Goal: Information Seeking & Learning: Understand process/instructions

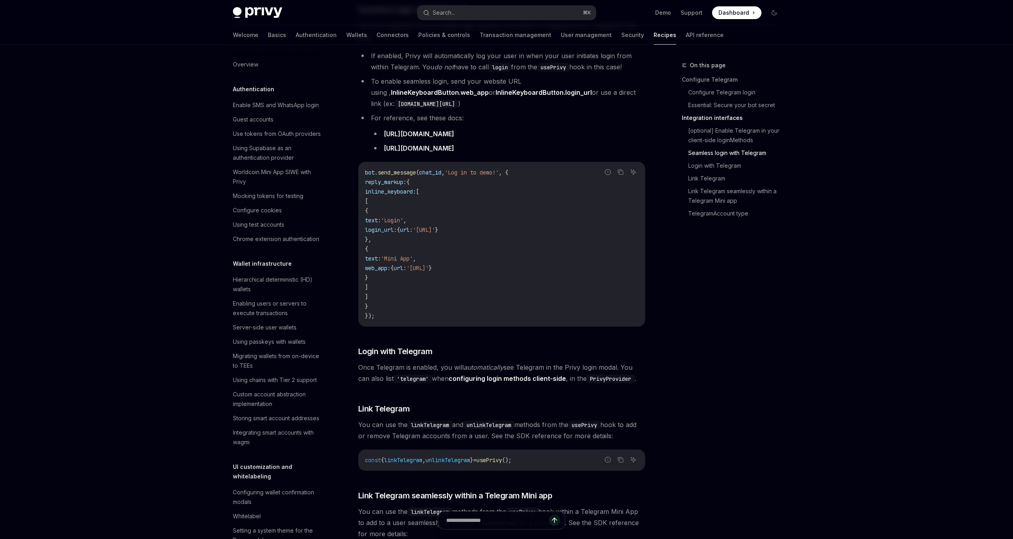
scroll to position [510, 0]
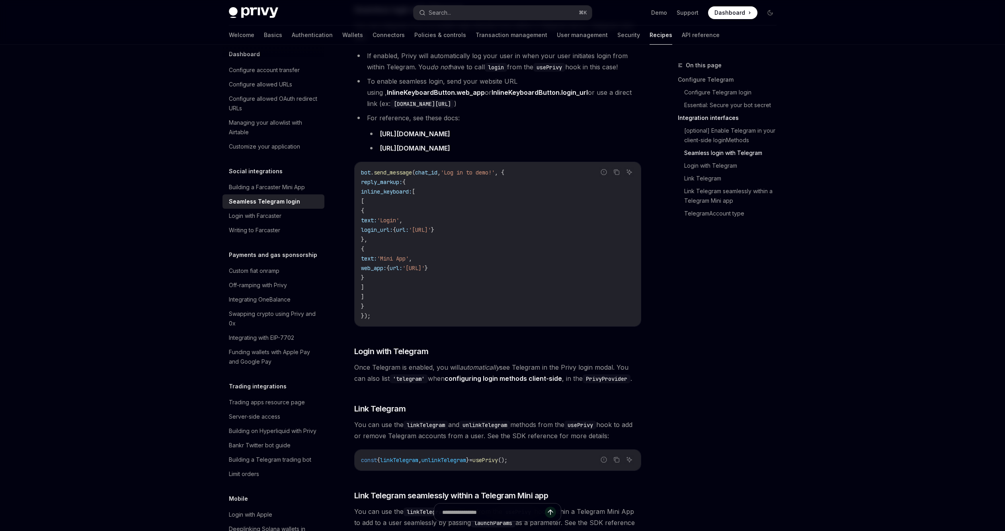
type textarea "*"
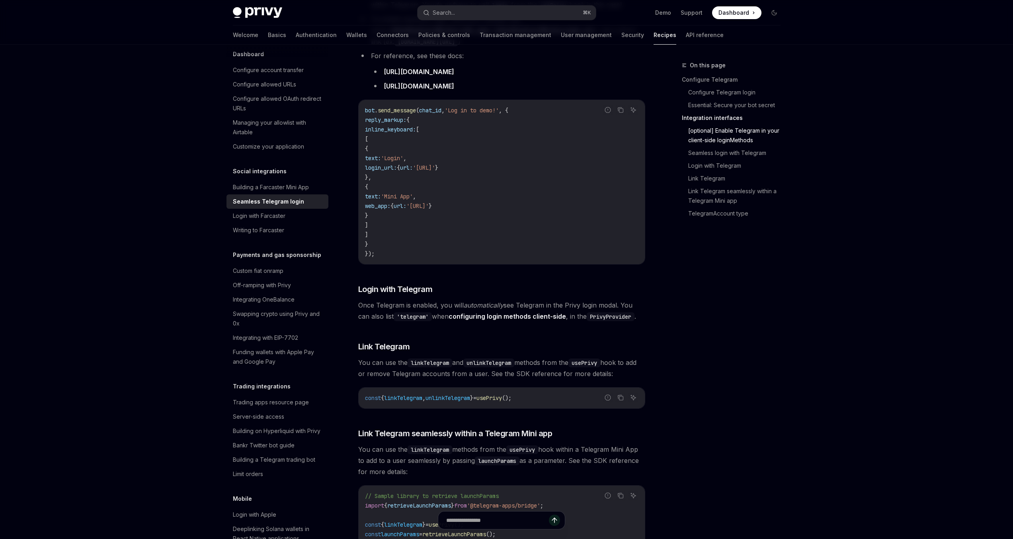
scroll to position [1047, 0]
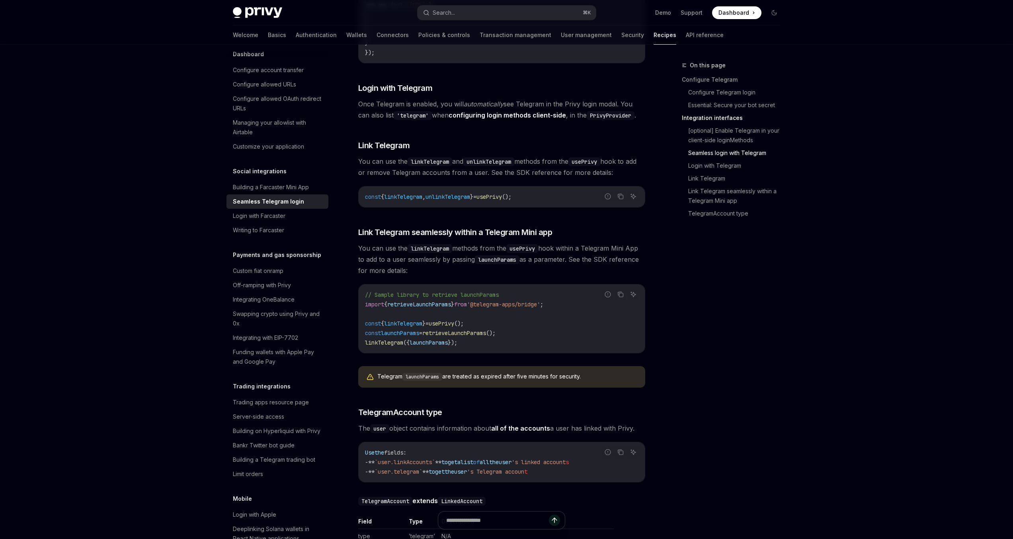
click at [692, 394] on div "On this page Configure Telegram Configure Telegram login Essential: Secure your…" at bounding box center [726, 300] width 121 height 478
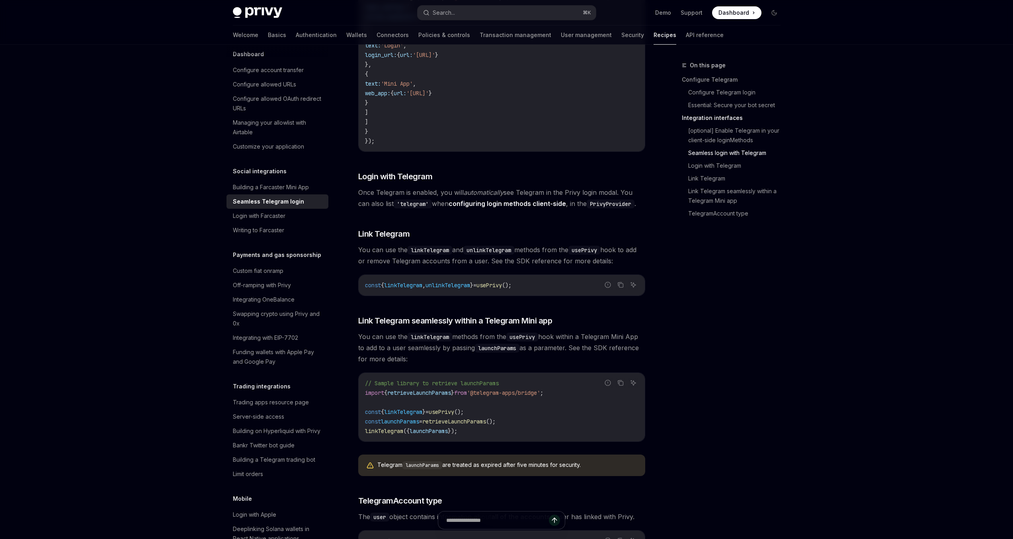
scroll to position [955, 0]
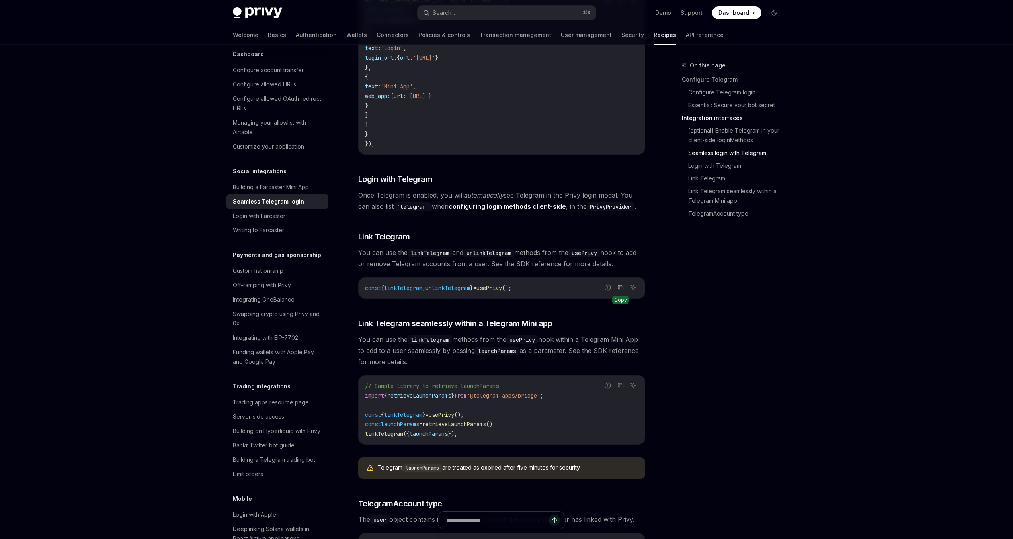
click at [622, 284] on icon "Copy the contents from the code block" at bounding box center [620, 287] width 6 height 6
click at [480, 392] on span "'@telegram-apps/bridge'" at bounding box center [503, 395] width 73 height 7
copy code "import { retrieveLaunchParams } from '@telegram-apps/bridge' ;"
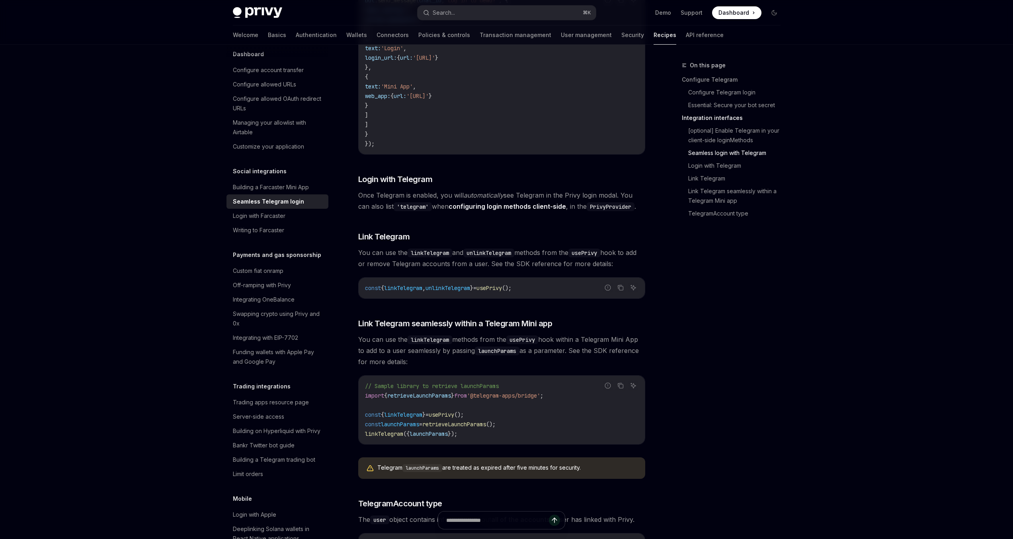
click at [468, 420] on span "retrieveLaunchParams" at bounding box center [454, 423] width 64 height 7
copy code "const launchParams = retrieveLaunchParams ();"
click at [473, 355] on span "You can use the linkTelegram methods from the usePrivy hook within a Telegram M…" at bounding box center [501, 350] width 287 height 33
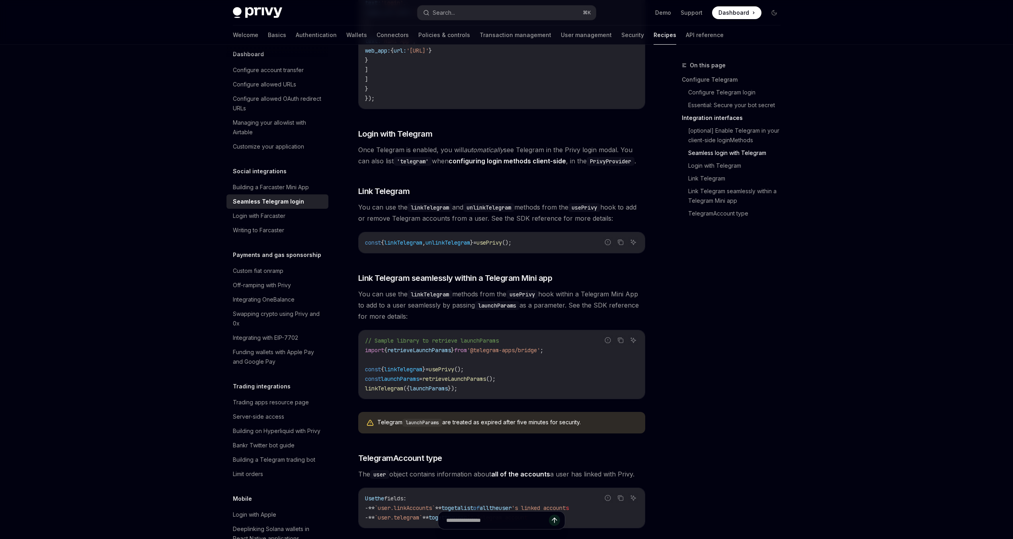
scroll to position [1003, 0]
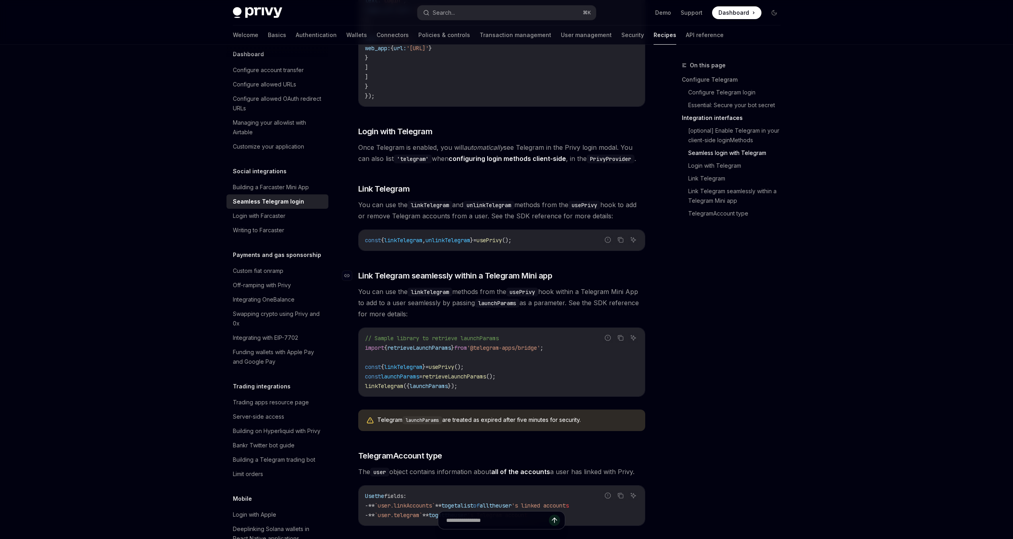
click at [364, 270] on span "Link Telegram seamlessly within a Telegram Mini app" at bounding box center [455, 275] width 194 height 11
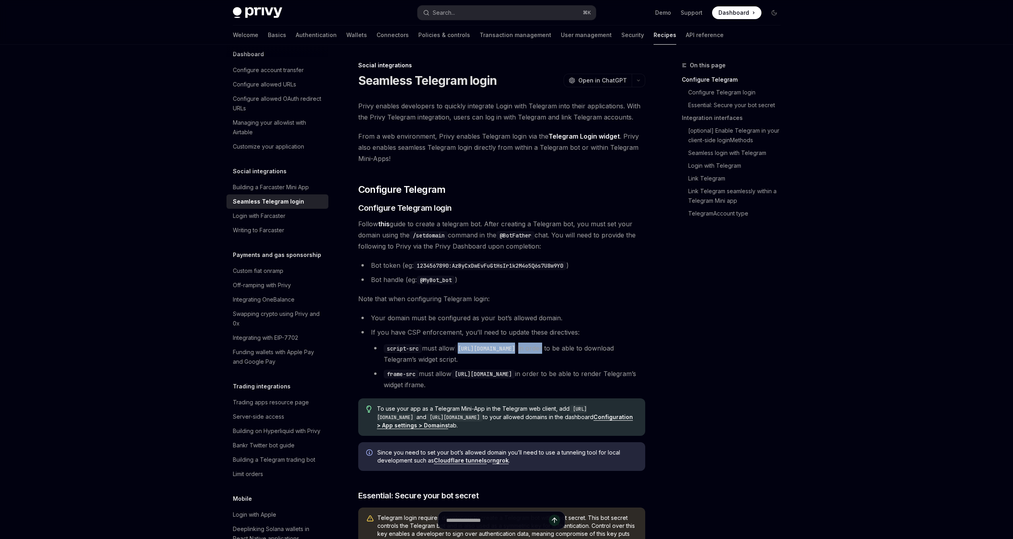
drag, startPoint x: 460, startPoint y: 349, endPoint x: 556, endPoint y: 343, distance: 96.1
click at [556, 343] on li "script-src must allow [URL][DOMAIN_NAME] in order to be able to download Telegr…" at bounding box center [508, 353] width 274 height 22
click at [556, 343] on li "script-src must allow https://telegram.org in order to be able to download Tele…" at bounding box center [508, 353] width 274 height 22
click at [553, 346] on li "script-src must allow https://telegram.org in order to be able to download Tele…" at bounding box center [508, 353] width 274 height 22
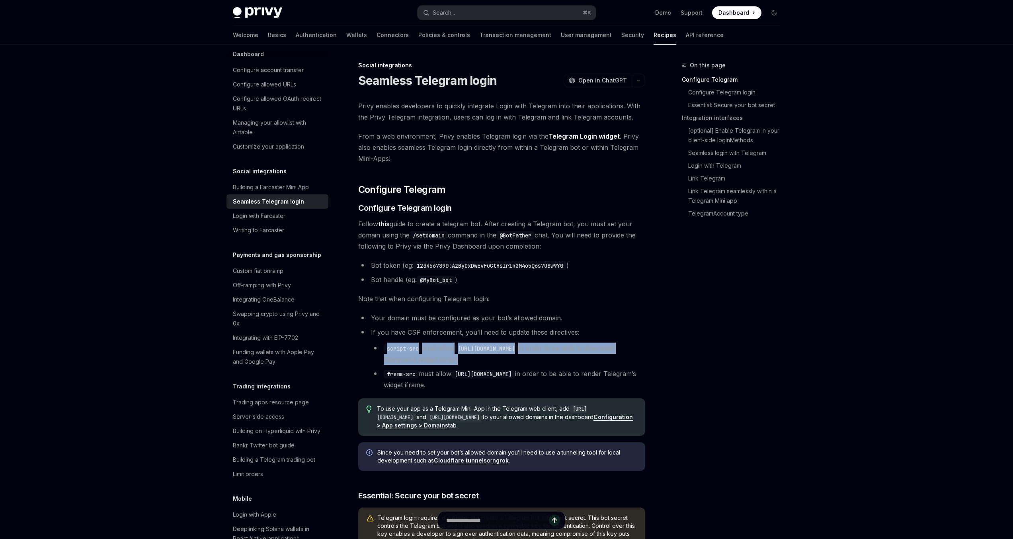
click at [553, 346] on li "script-src must allow https://telegram.org in order to be able to download Tele…" at bounding box center [508, 353] width 274 height 22
click at [574, 347] on li "script-src must allow https://telegram.org in order to be able to download Tele…" at bounding box center [508, 353] width 274 height 22
click at [533, 380] on li "frame-src must allow https://oauth.telegram.org in order to be able to render T…" at bounding box center [508, 379] width 274 height 22
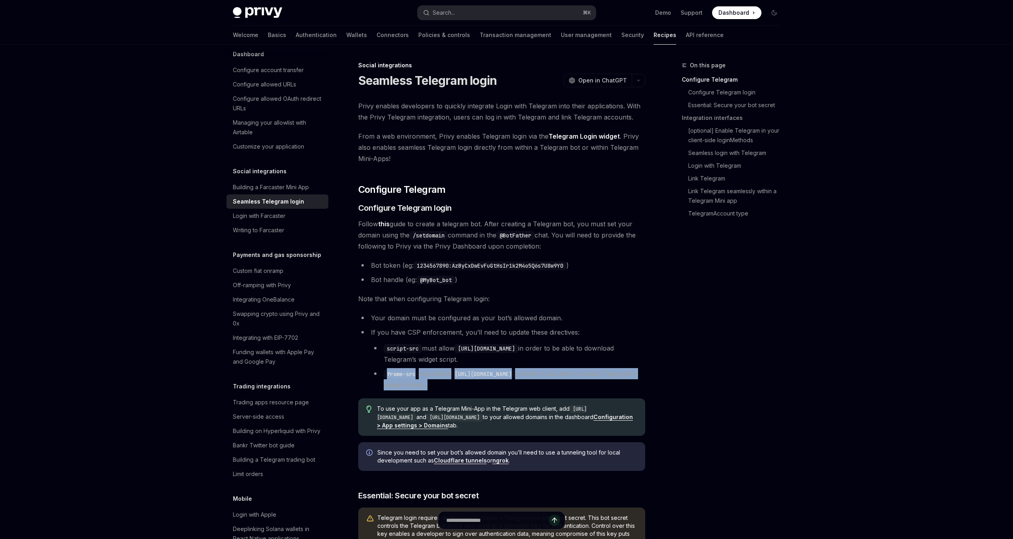
click at [533, 380] on li "frame-src must allow https://oauth.telegram.org in order to be able to render T…" at bounding box center [508, 379] width 274 height 22
click at [550, 377] on li "frame-src must allow https://oauth.telegram.org in order to be able to render T…" at bounding box center [508, 379] width 274 height 22
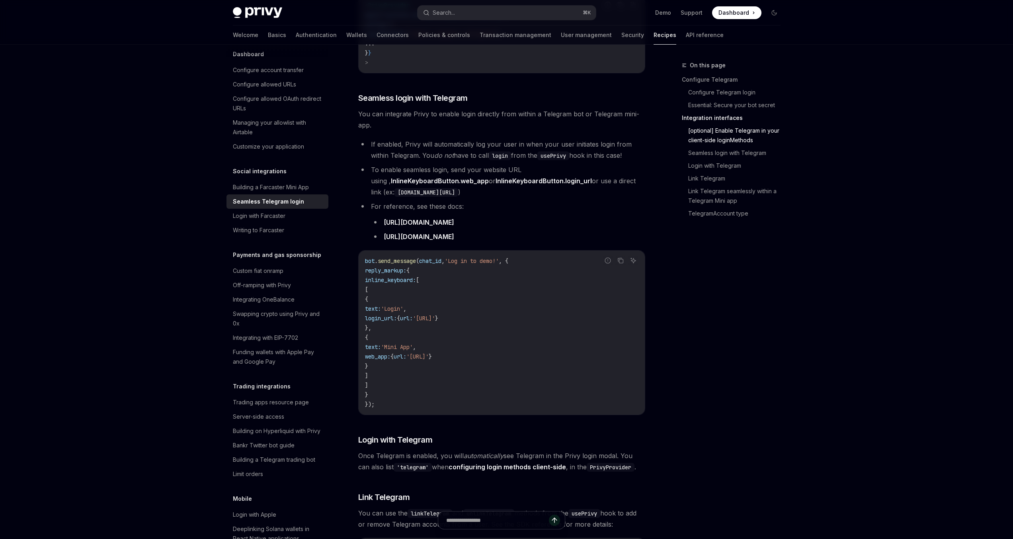
scroll to position [696, 0]
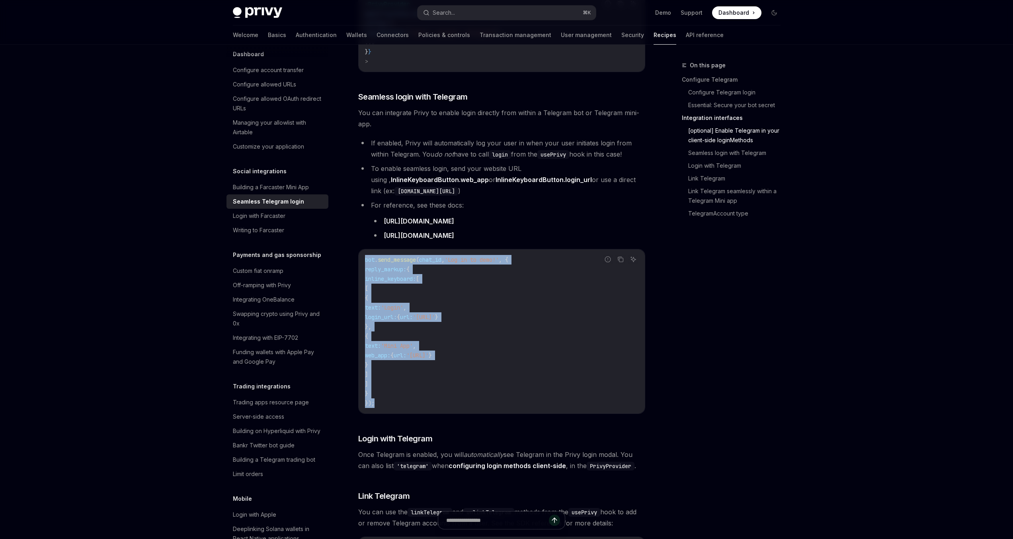
drag, startPoint x: 412, startPoint y: 399, endPoint x: 359, endPoint y: 251, distance: 157.4
click at [359, 252] on div "bot . send_message ( chat_id , 'Log in to demo!' , { reply_markup: { inline_key…" at bounding box center [502, 331] width 286 height 164
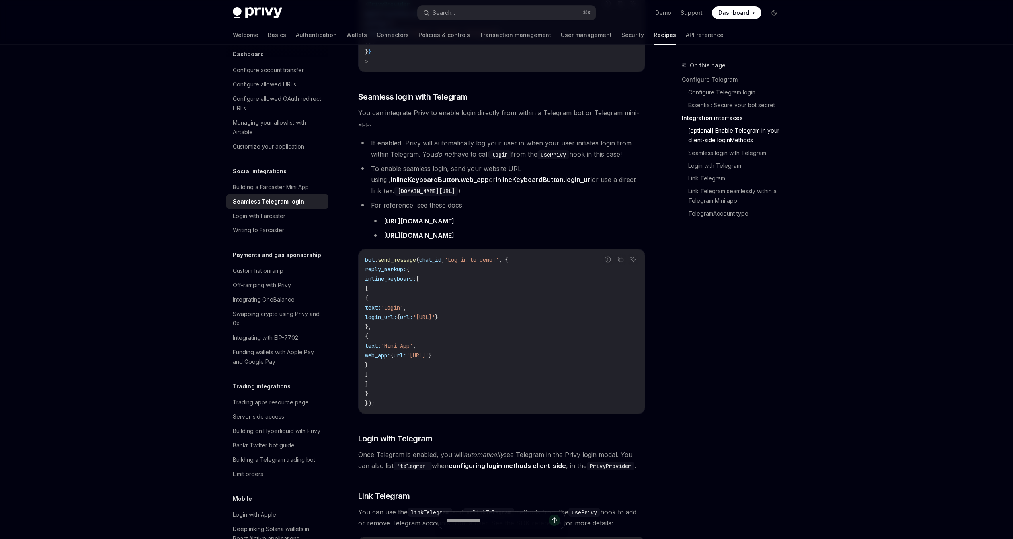
click at [445, 270] on code "bot . send_message ( chat_id , 'Log in to demo!' , { reply_markup: { inline_key…" at bounding box center [501, 331] width 273 height 153
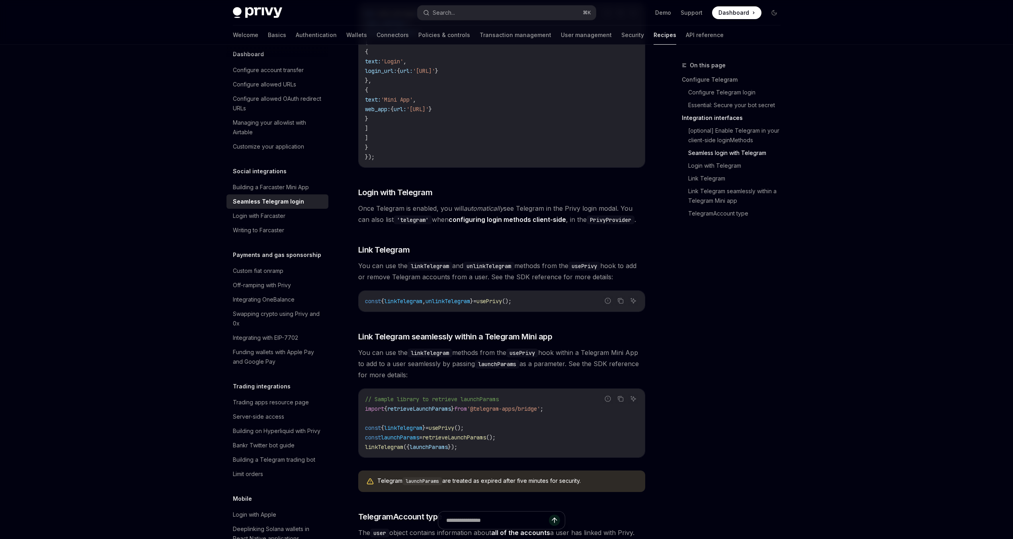
scroll to position [934, 0]
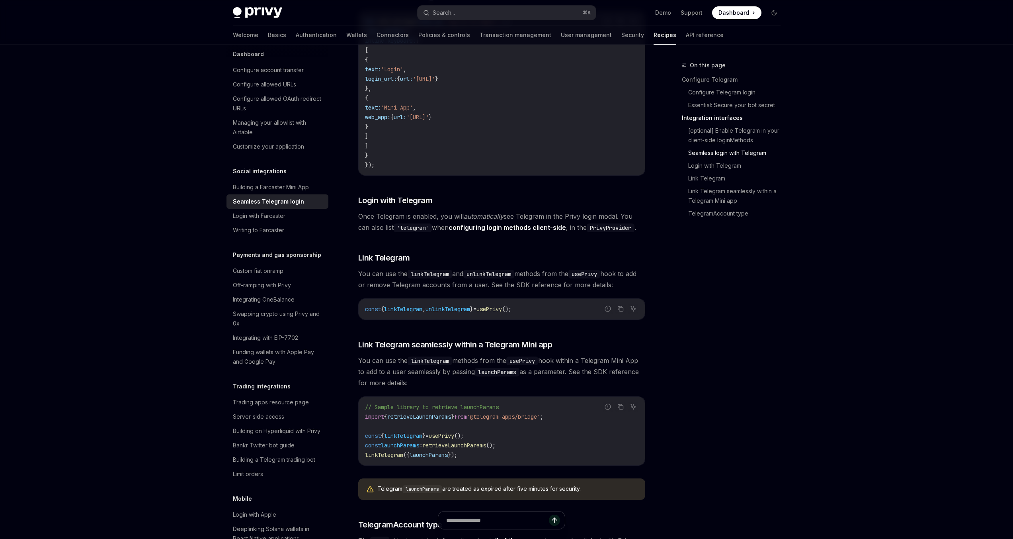
click at [449, 304] on code "const { linkTelegram , unlinkTelegram } = usePrivy ();" at bounding box center [501, 309] width 273 height 10
click at [470, 305] on span "unlinkTelegram" at bounding box center [448, 308] width 45 height 7
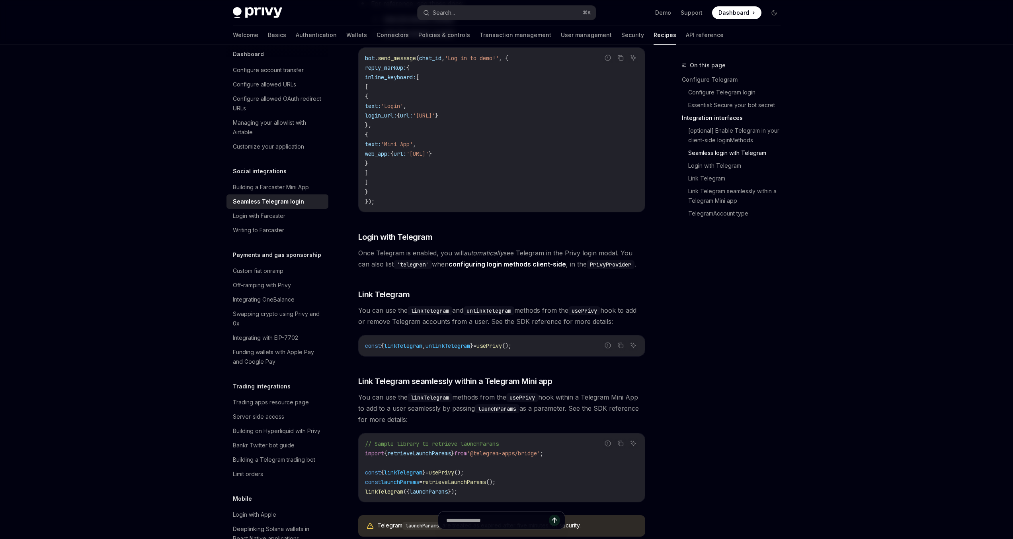
scroll to position [945, 0]
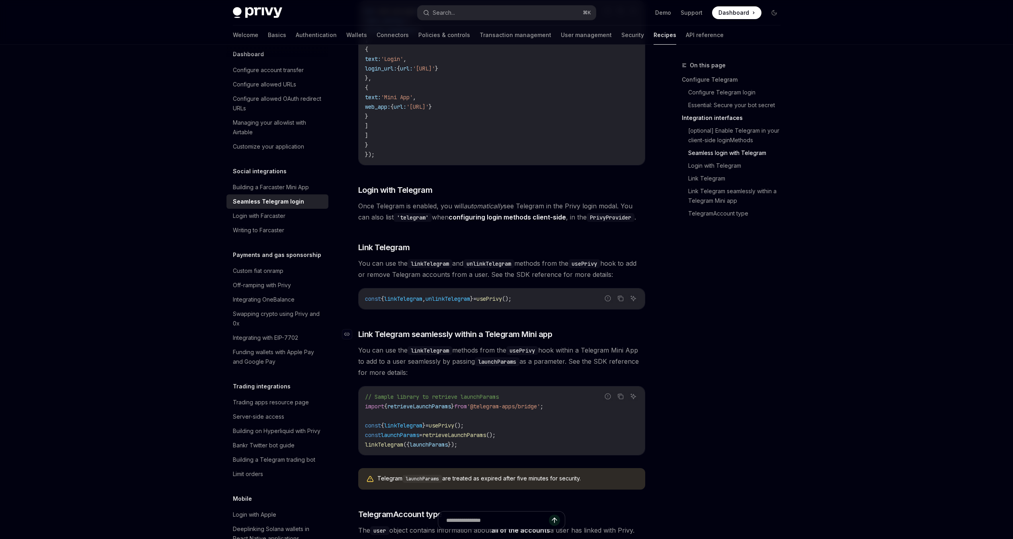
click at [457, 331] on span "Link Telegram seamlessly within a Telegram Mini app" at bounding box center [455, 333] width 194 height 11
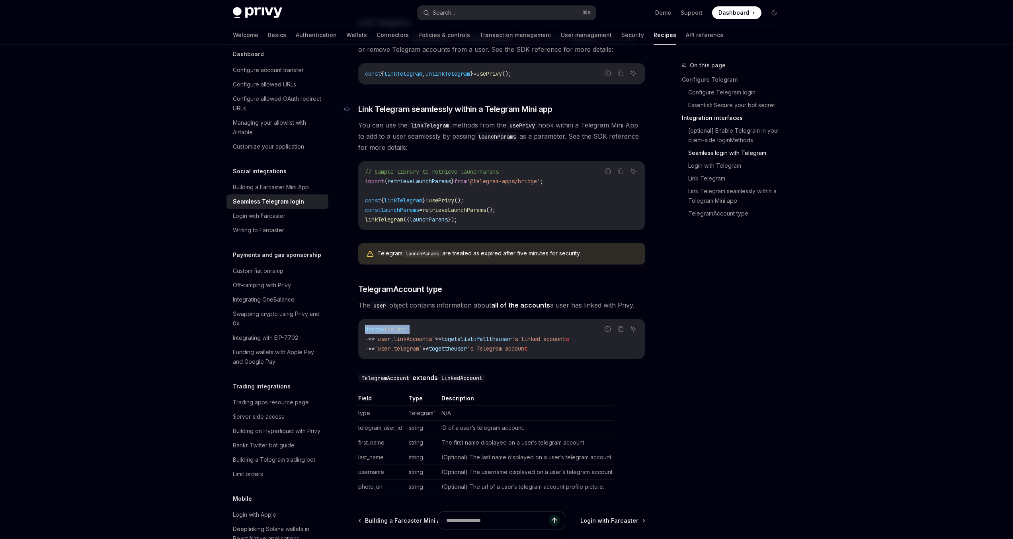
click at [457, 331] on code "Use the fields : - ** `user.linkAccounts` ** to get a list of all the user 's l…" at bounding box center [501, 338] width 273 height 29
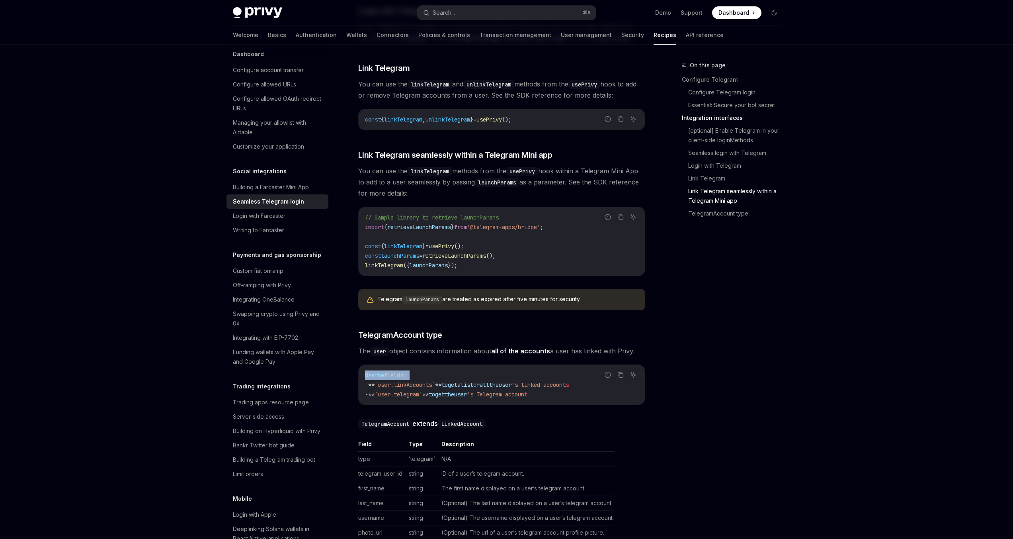
scroll to position [1109, 0]
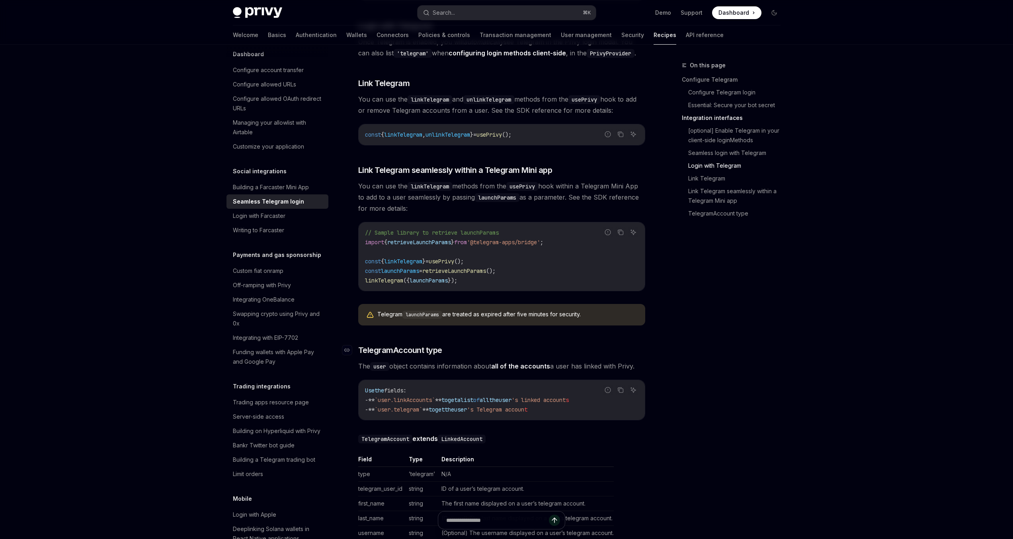
click at [469, 346] on h3 "​ TelegramAccount type" at bounding box center [501, 349] width 287 height 11
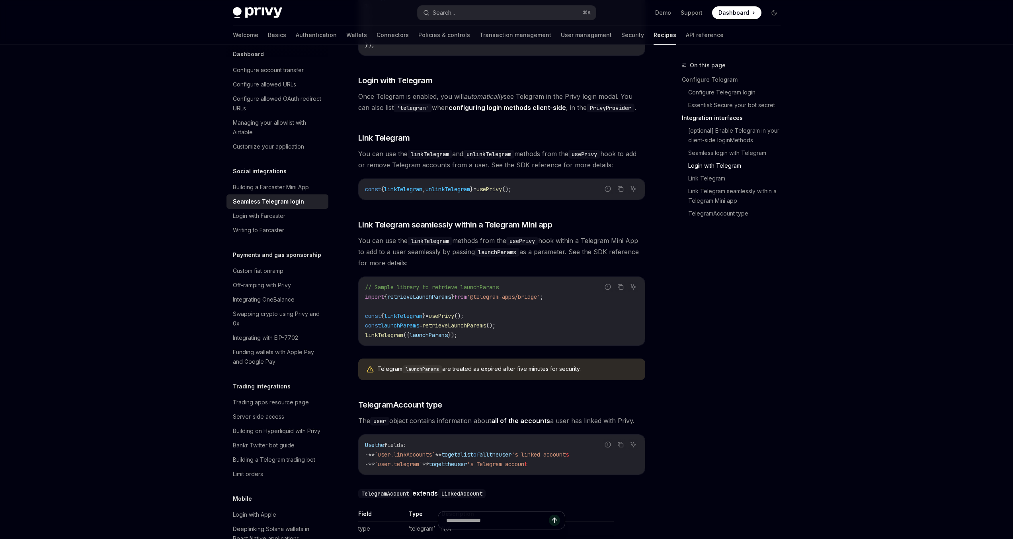
scroll to position [1013, 0]
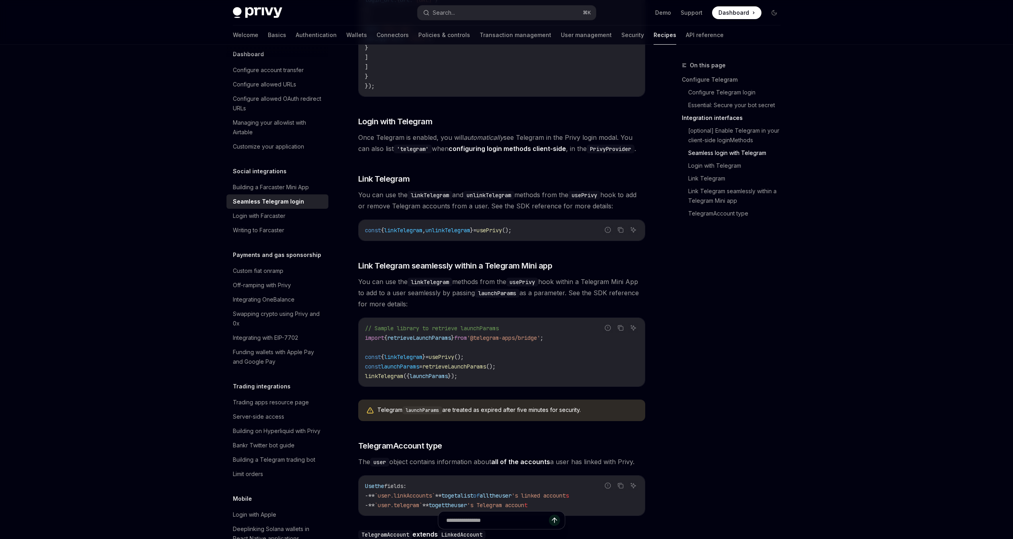
click at [458, 361] on code "// Sample library to retrieve launchParams import { retrieveLaunchParams } from…" at bounding box center [501, 351] width 273 height 57
click at [467, 363] on span "retrieveLaunchParams" at bounding box center [454, 366] width 64 height 7
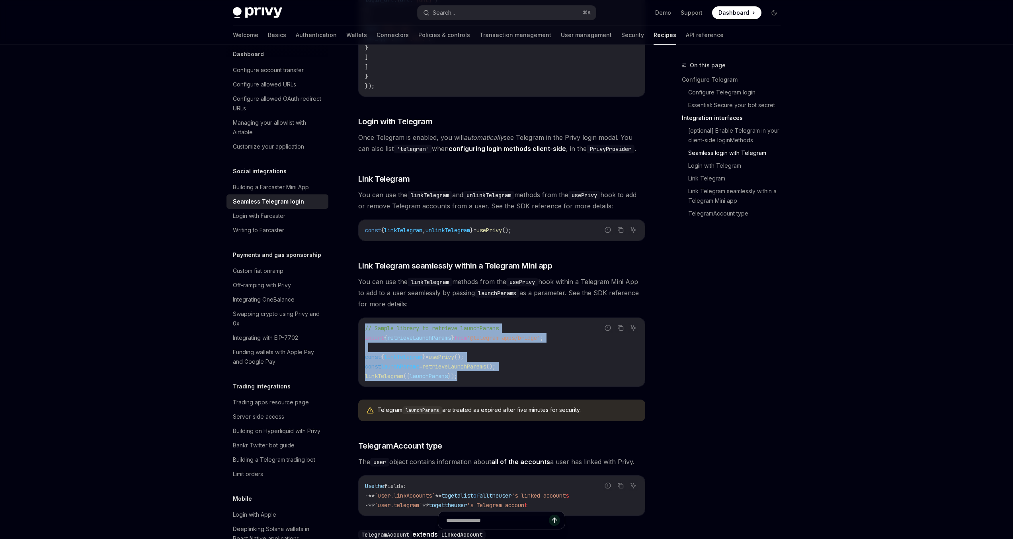
drag, startPoint x: 471, startPoint y: 369, endPoint x: 361, endPoint y: 314, distance: 122.7
click at [361, 318] on div "// Sample library to retrieve launchParams import { retrieveLaunchParams } from…" at bounding box center [502, 352] width 286 height 68
click at [424, 325] on code "// Sample library to retrieve launchParams import { retrieveLaunchParams } from…" at bounding box center [501, 351] width 273 height 57
click at [437, 334] on span "retrieveLaunchParams" at bounding box center [419, 337] width 64 height 7
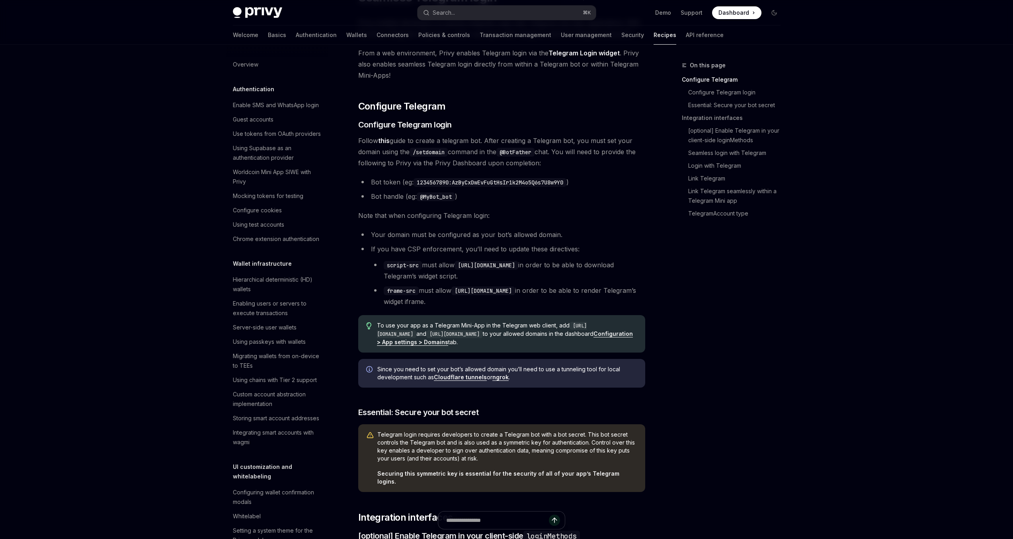
scroll to position [96, 0]
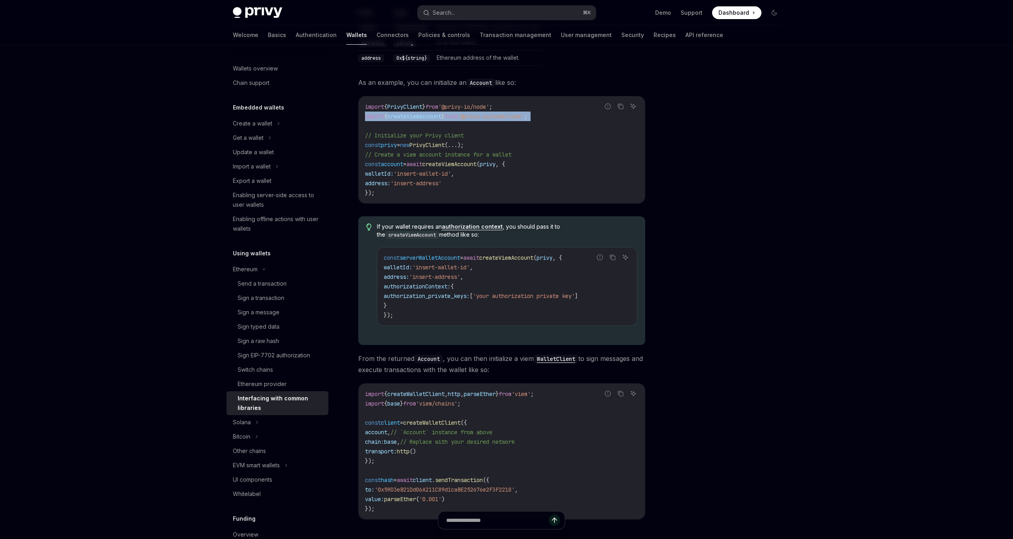
scroll to position [144, 0]
